Goal: Download file/media

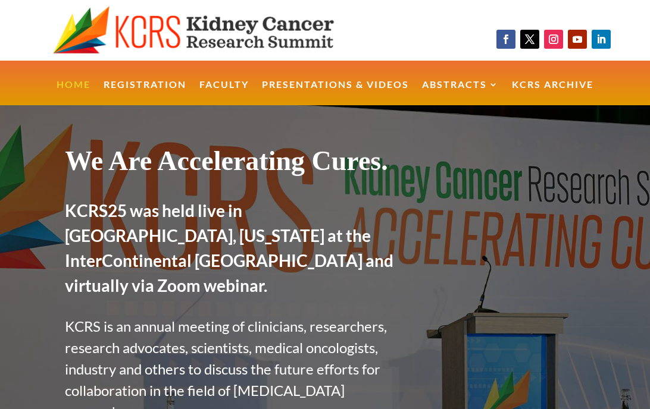
click at [69, 87] on link "Home" at bounding box center [74, 93] width 34 height 26
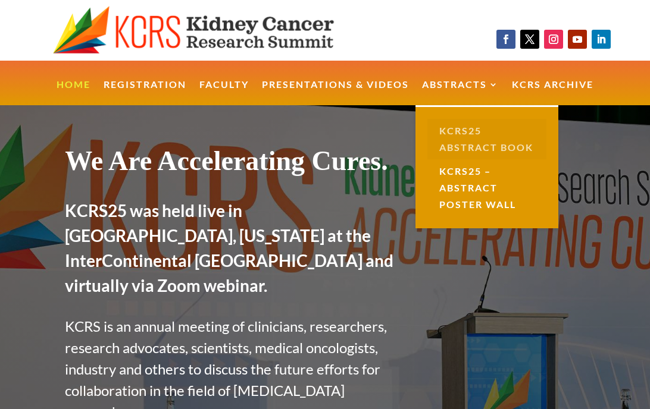
click at [464, 136] on link "KCRS25 Abstract Book" at bounding box center [486, 139] width 119 height 40
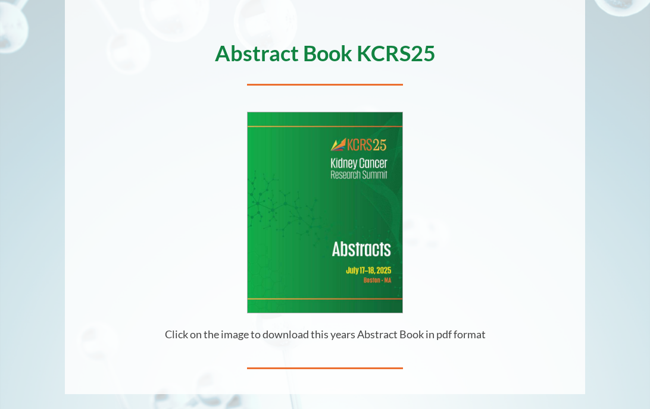
scroll to position [143, 0]
click at [318, 245] on img at bounding box center [324, 213] width 155 height 200
